Goal: Transaction & Acquisition: Purchase product/service

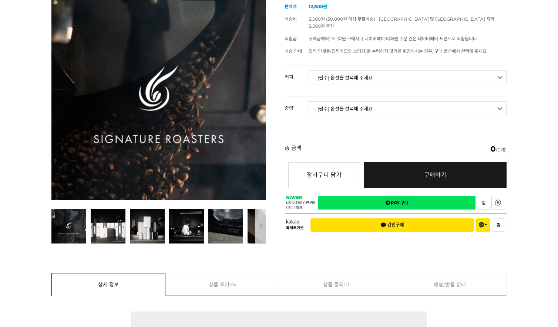
click at [356, 70] on select "- [필수] 옵션을 선택해 주세요 - ------------------- 언스페셜티 분쇄도 가이드 종이(주문 1건당 최대 1개 제공) 월픽 인…" at bounding box center [408, 77] width 198 height 15
click at [369, 54] on div "[9월 커피 월픽] 시그니쳐 로스터스 (9/1 ~ 9/30) (해외배송 가능 상품) 기본 정보 상품명 [9월 커피 월픽] 시그니쳐 로스터스 (…" at bounding box center [396, 112] width 222 height 252
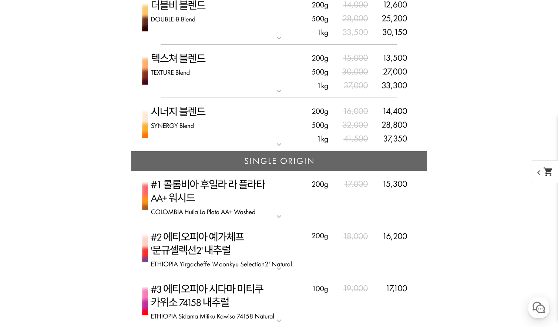
scroll to position [1961, 0]
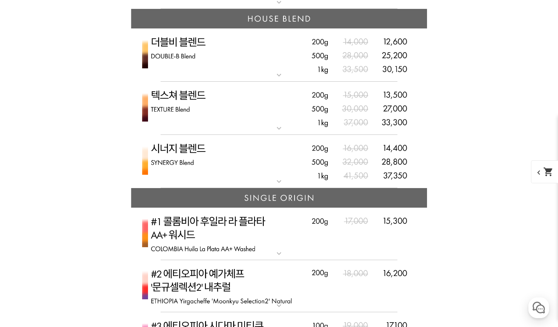
click at [272, 74] on mat-icon "expand_more" at bounding box center [279, 75] width 15 height 9
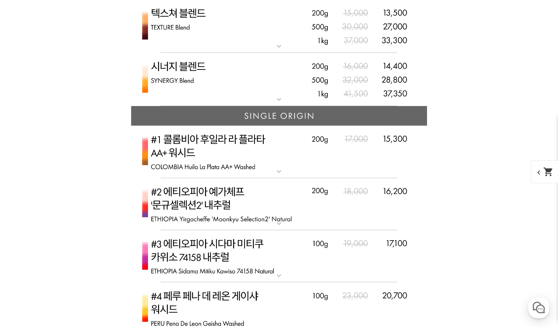
scroll to position [2331, 0]
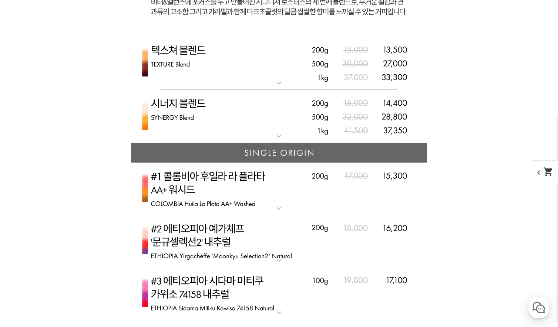
click at [277, 82] on mat-icon "expand_more" at bounding box center [279, 83] width 15 height 9
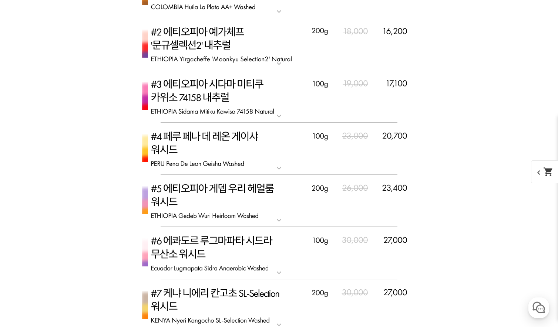
scroll to position [2664, 0]
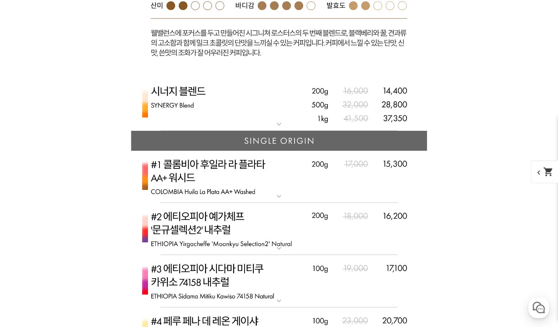
click at [300, 115] on img at bounding box center [279, 105] width 296 height 54
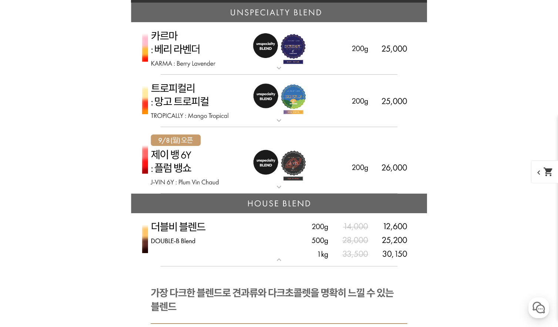
scroll to position [1628, 0]
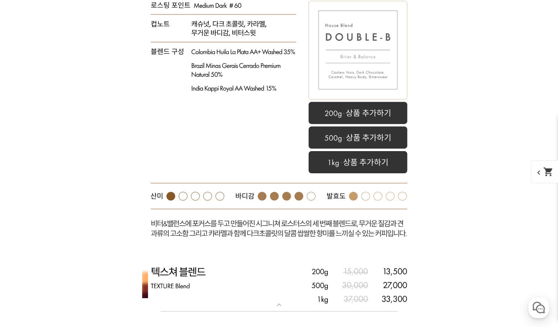
click at [283, 115] on rect at bounding box center [279, 96] width 296 height 325
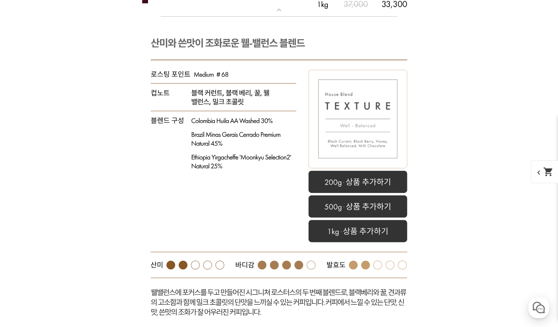
scroll to position [1968, 0]
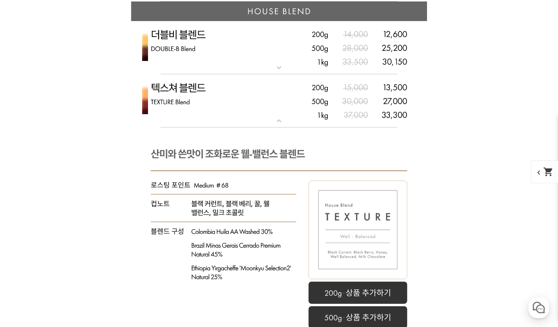
click at [277, 67] on mat-icon "expand_more" at bounding box center [279, 67] width 15 height 9
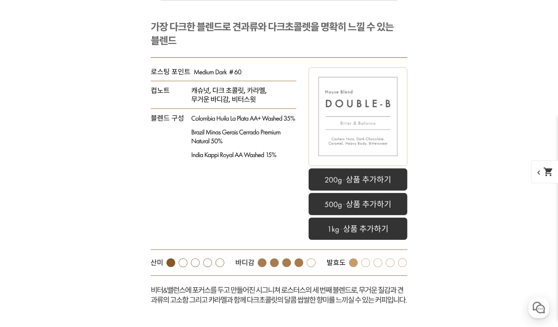
scroll to position [2116, 0]
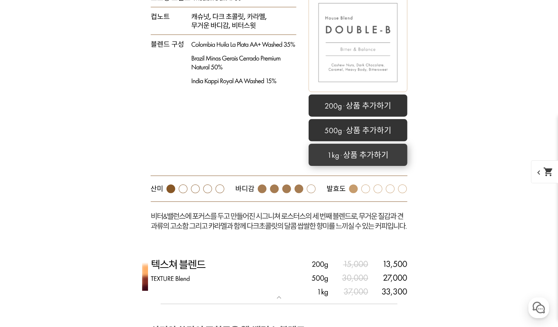
click at [328, 153] on rect at bounding box center [358, 155] width 99 height 22
select select "더블비 블렌드"
select select "1kg"
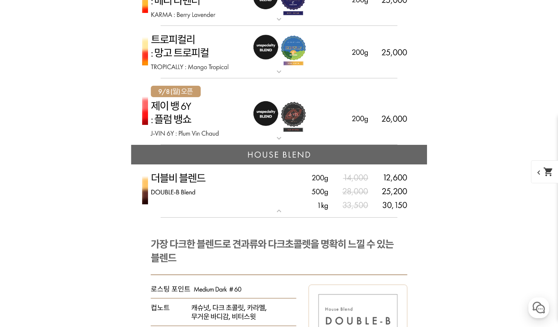
scroll to position [1862, 0]
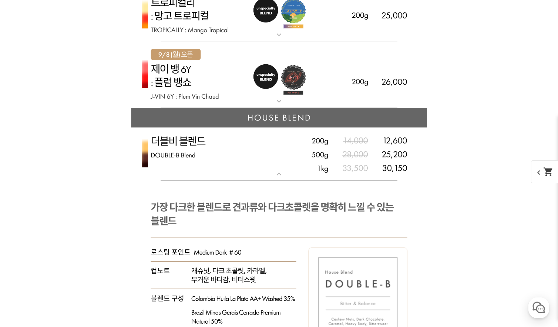
click at [283, 176] on mat-icon "expand_more" at bounding box center [279, 174] width 15 height 9
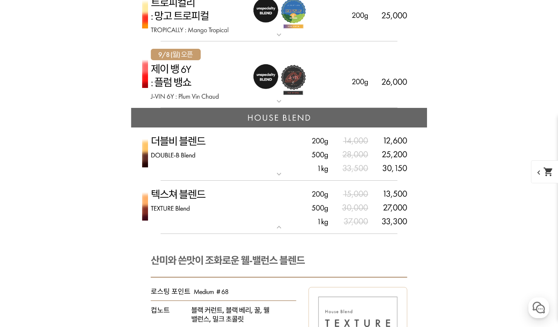
click at [283, 176] on mat-icon "expand_more" at bounding box center [279, 174] width 15 height 9
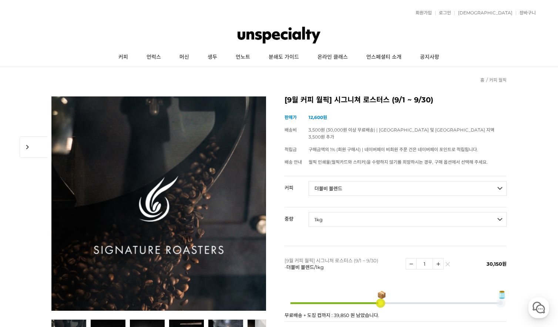
scroll to position [111, 0]
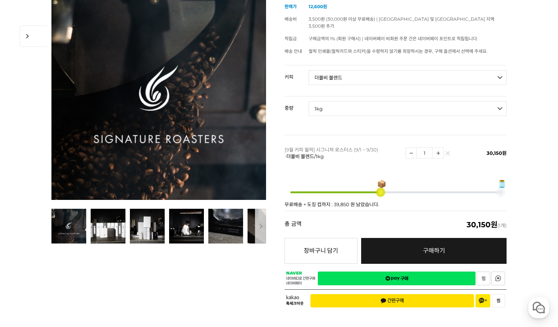
click at [482, 272] on link "찜하기" at bounding box center [484, 279] width 14 height 14
click at [379, 274] on link "네이버페이 구매하기" at bounding box center [397, 279] width 158 height 14
click at [495, 274] on link "톡톡" at bounding box center [498, 279] width 14 height 14
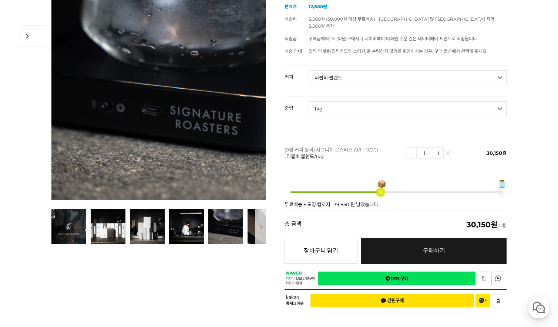
scroll to position [0, 0]
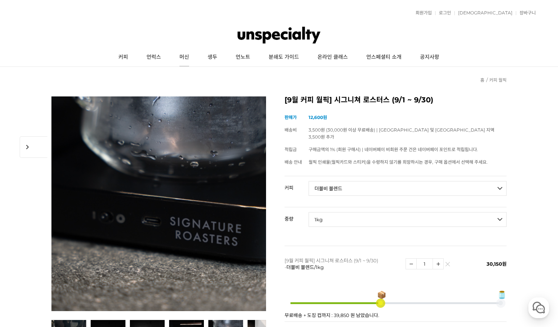
click at [179, 58] on link "머신" at bounding box center [184, 57] width 28 height 19
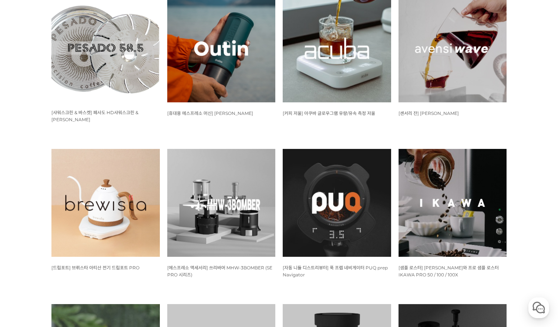
scroll to position [777, 0]
